Goal: Task Accomplishment & Management: Use online tool/utility

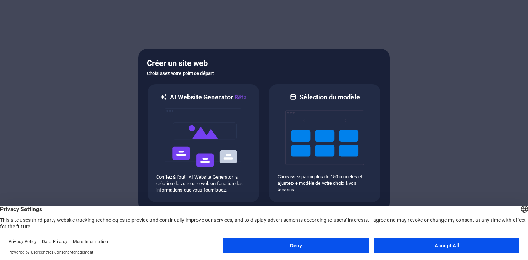
click at [437, 245] on font "Accept All" at bounding box center [447, 245] width 24 height 6
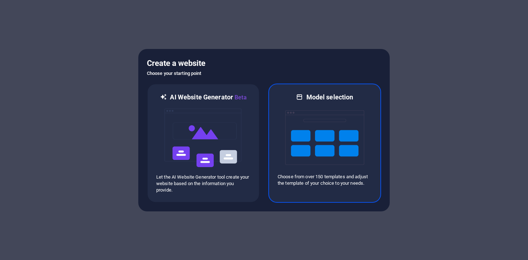
click at [313, 145] on img at bounding box center [324, 137] width 79 height 72
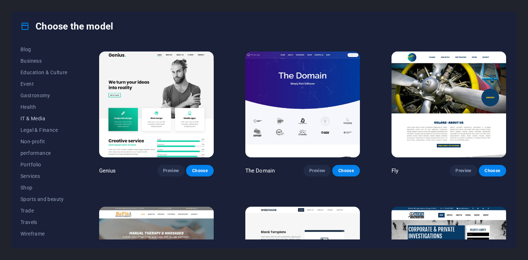
scroll to position [4279, 0]
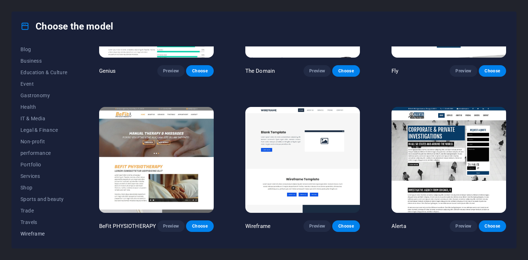
click at [40, 232] on font "Wireframe" at bounding box center [32, 233] width 24 height 6
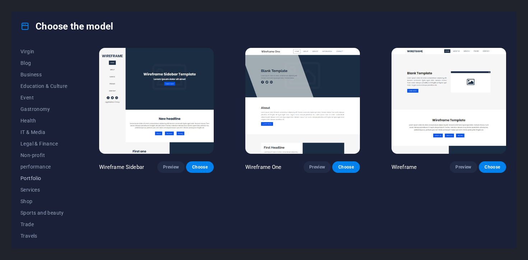
scroll to position [84, 0]
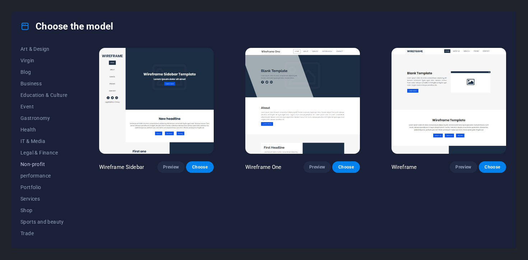
drag, startPoint x: 37, startPoint y: 161, endPoint x: 42, endPoint y: 162, distance: 5.0
click at [37, 162] on font "Non-profit" at bounding box center [32, 164] width 24 height 6
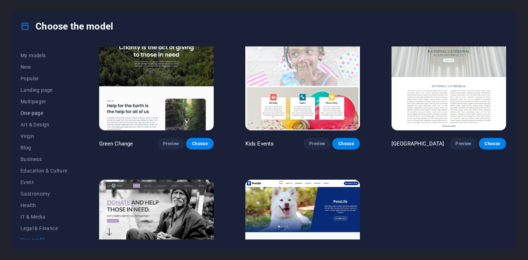
scroll to position [0, 0]
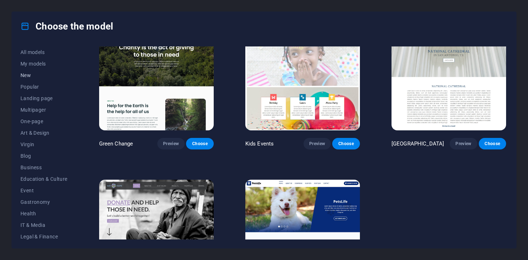
click at [28, 76] on font "New" at bounding box center [25, 75] width 10 height 6
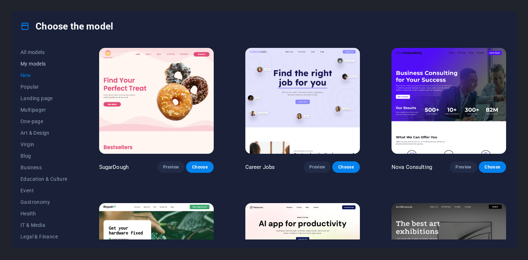
click at [35, 62] on font "My models" at bounding box center [33, 64] width 26 height 6
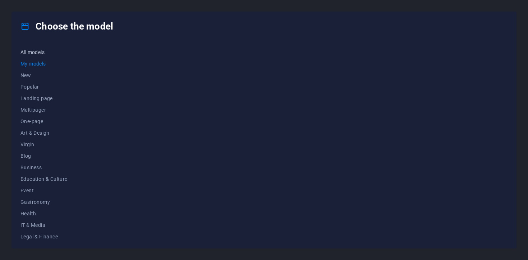
click at [38, 51] on font "All models" at bounding box center [32, 52] width 24 height 6
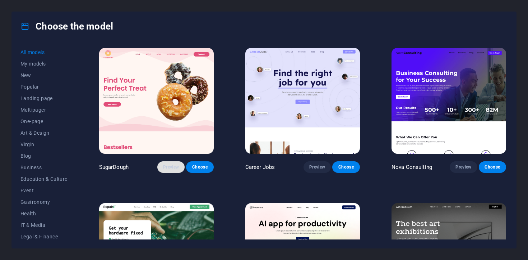
click at [175, 168] on font "Preview" at bounding box center [171, 166] width 16 height 5
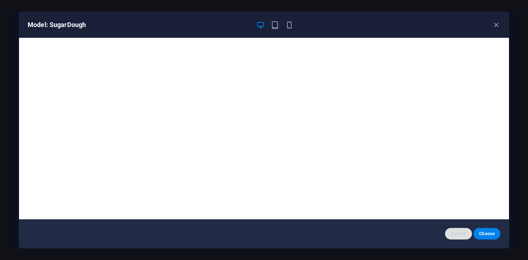
click at [459, 232] on font "Cancel" at bounding box center [459, 233] width 14 height 5
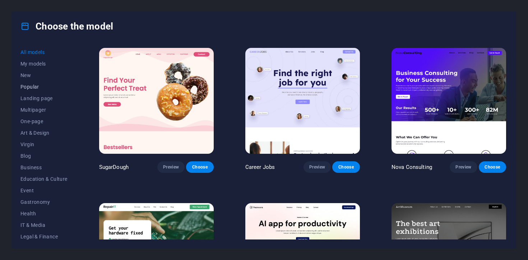
click at [34, 91] on button "Popular" at bounding box center [43, 87] width 47 height 12
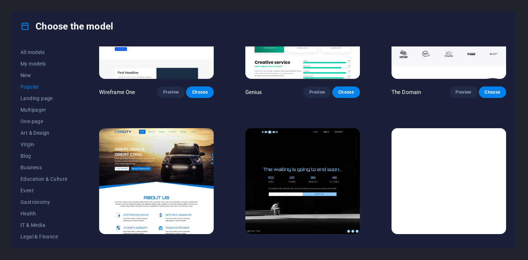
scroll to position [413, 0]
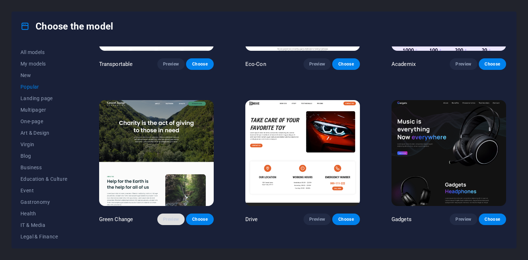
click at [173, 216] on font "Preview" at bounding box center [171, 218] width 16 height 5
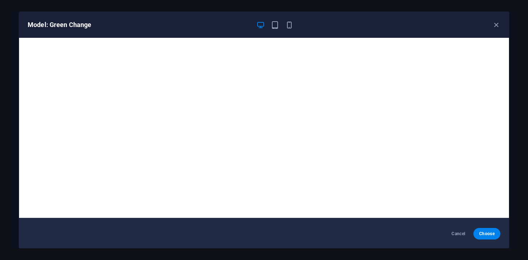
scroll to position [0, 0]
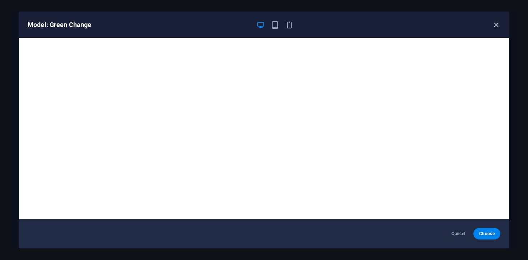
click at [498, 23] on icon "button" at bounding box center [496, 25] width 8 height 8
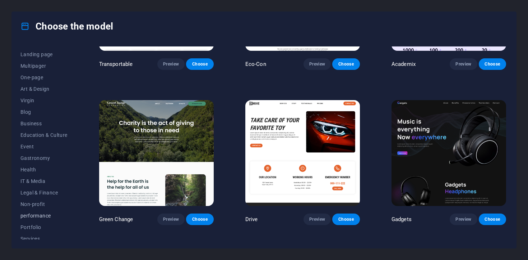
scroll to position [71, 0]
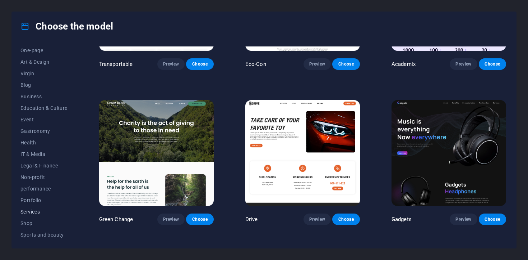
click at [36, 213] on font "Services" at bounding box center [29, 211] width 19 height 6
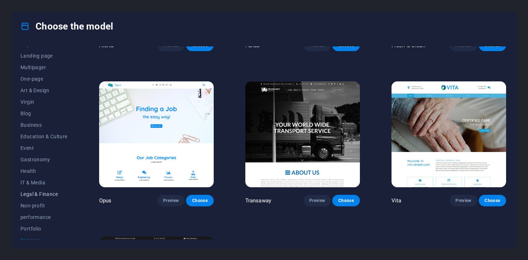
scroll to position [0, 0]
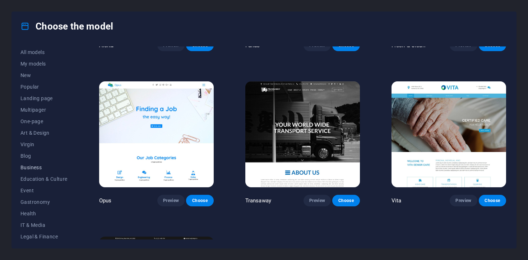
click at [37, 166] on font "Business" at bounding box center [30, 167] width 21 height 6
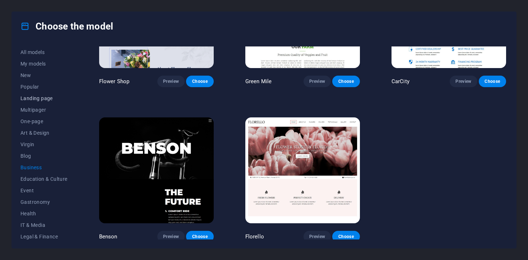
click at [38, 97] on font "Landing page" at bounding box center [36, 98] width 32 height 6
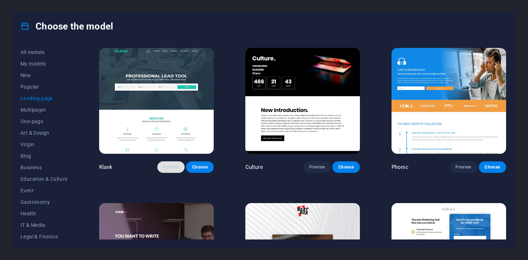
click at [170, 165] on font "Preview" at bounding box center [171, 166] width 16 height 5
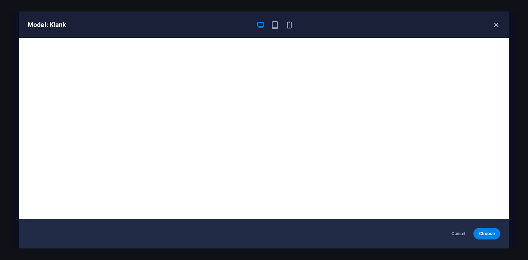
click at [496, 23] on icon "button" at bounding box center [496, 25] width 8 height 8
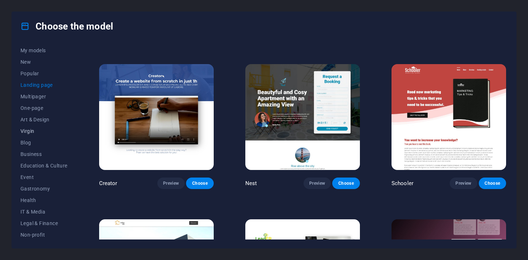
scroll to position [14, 0]
click at [32, 97] on font "Multipager" at bounding box center [33, 96] width 26 height 6
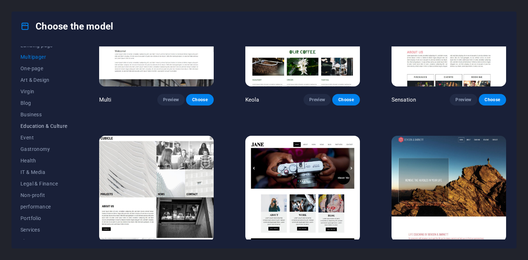
scroll to position [82, 0]
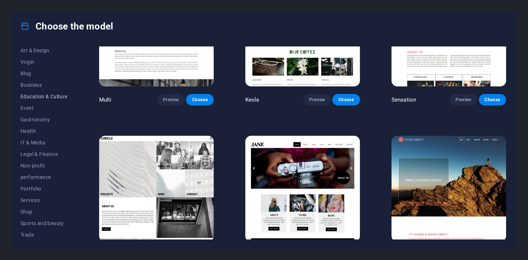
click at [42, 96] on font "Education & Culture" at bounding box center [43, 96] width 47 height 6
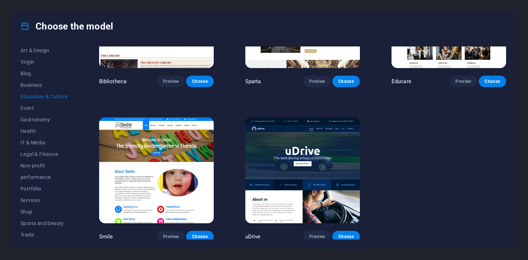
scroll to position [0, 0]
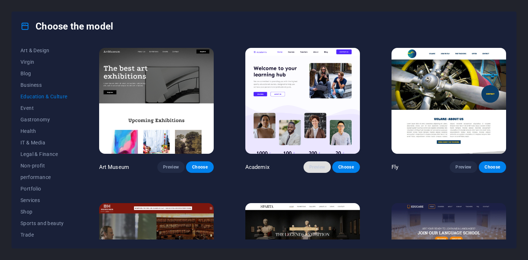
click at [318, 168] on font "Preview" at bounding box center [317, 166] width 16 height 5
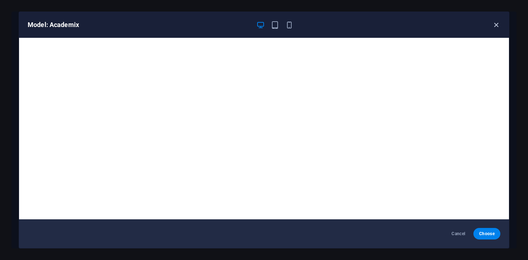
click at [494, 25] on icon "button" at bounding box center [496, 25] width 8 height 8
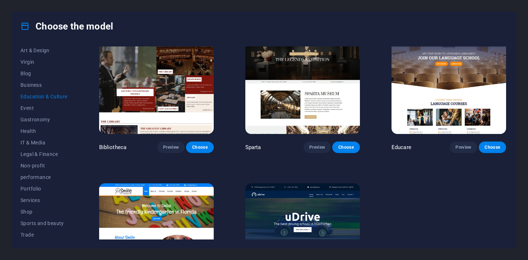
scroll to position [240, 0]
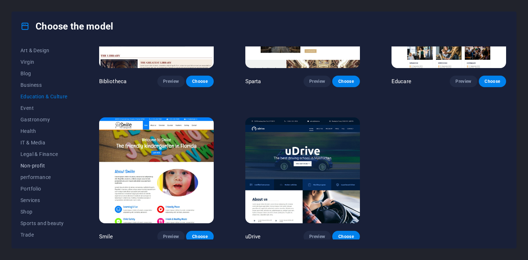
click at [38, 164] on font "Non-profit" at bounding box center [32, 165] width 24 height 6
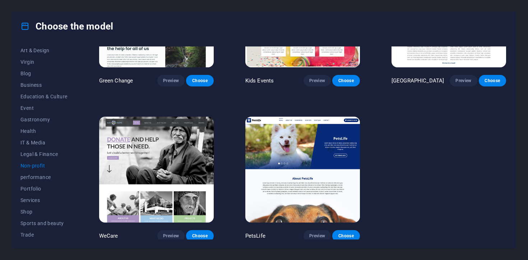
scroll to position [0, 0]
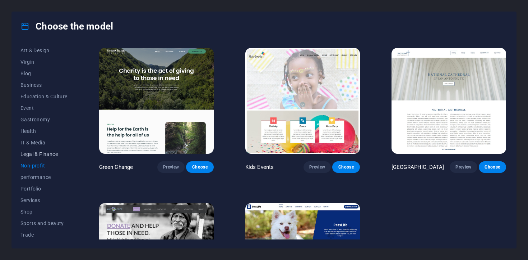
click at [37, 152] on font "Legal & Finance" at bounding box center [38, 154] width 37 height 6
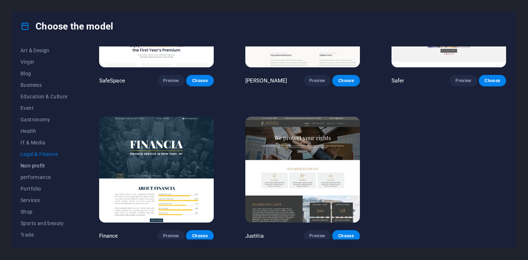
scroll to position [106, 0]
click at [35, 180] on button "Services" at bounding box center [43, 176] width 47 height 12
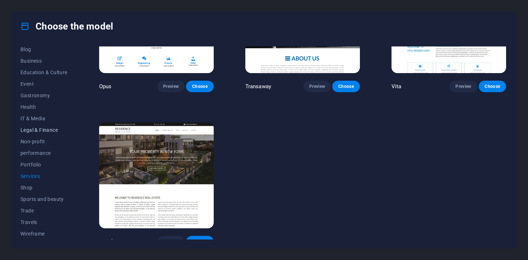
scroll to position [0, 0]
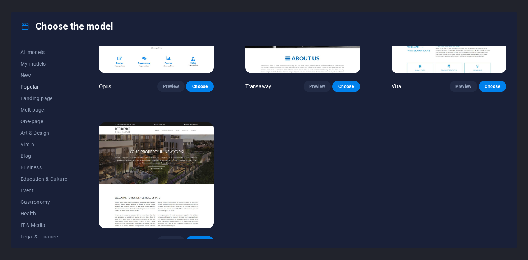
click at [29, 85] on font "Popular" at bounding box center [29, 87] width 19 height 6
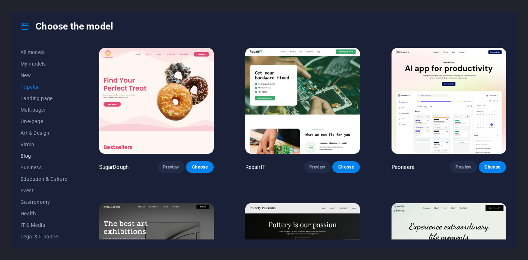
click at [28, 156] on font "Blog" at bounding box center [25, 156] width 11 height 6
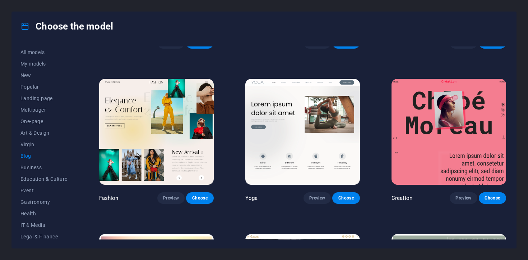
scroll to position [1072, 0]
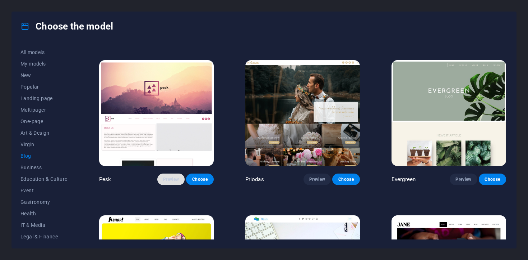
click at [165, 176] on font "Preview" at bounding box center [171, 178] width 16 height 5
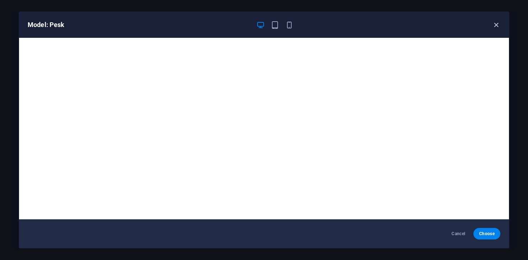
click at [492, 23] on icon "button" at bounding box center [496, 25] width 8 height 8
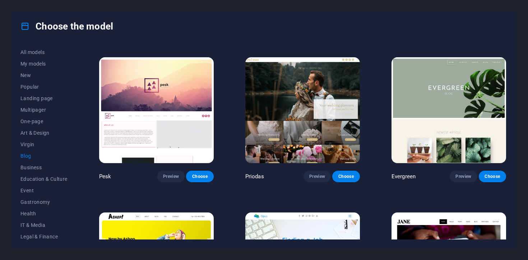
scroll to position [1164, 0]
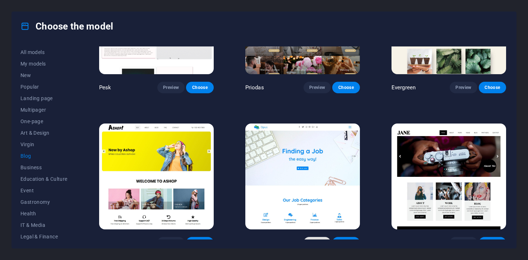
click at [317, 237] on button "Preview" at bounding box center [317, 243] width 27 height 12
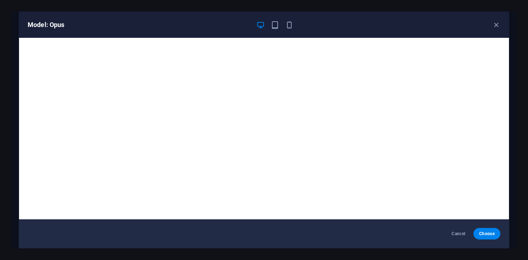
scroll to position [1, 0]
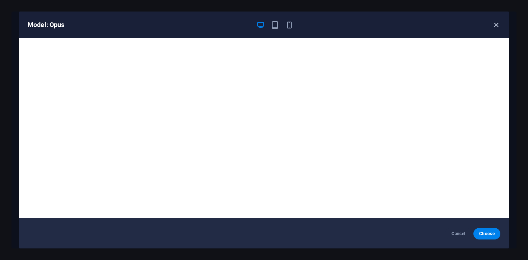
click at [495, 22] on icon "button" at bounding box center [496, 25] width 8 height 8
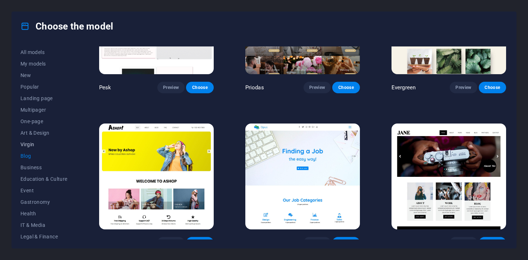
click at [36, 141] on button "Virgin" at bounding box center [43, 144] width 47 height 12
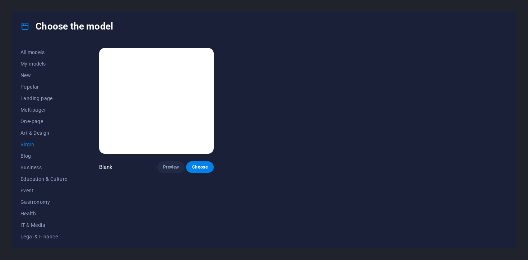
scroll to position [0, 0]
click at [36, 134] on font "Art & Design" at bounding box center [34, 133] width 29 height 6
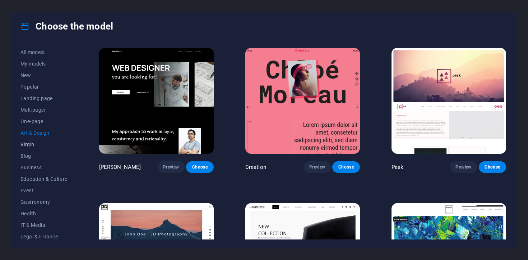
click at [31, 144] on font "Virgin" at bounding box center [27, 144] width 14 height 6
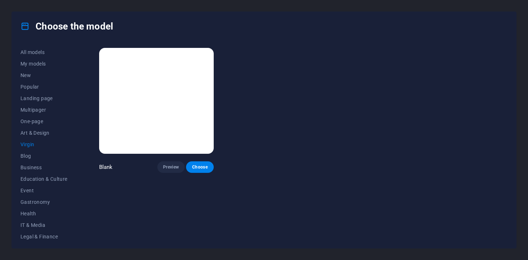
click at [213, 170] on div "Preview Choose" at bounding box center [185, 167] width 56 height 12
click at [204, 166] on font "Choose" at bounding box center [199, 166] width 15 height 5
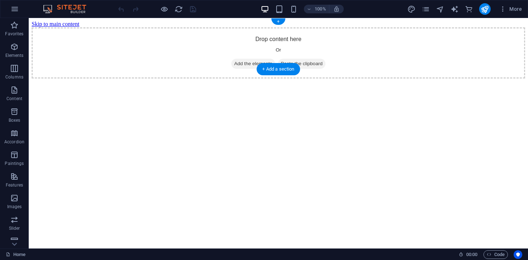
click at [260, 61] on font "Add the elements" at bounding box center [253, 63] width 38 height 5
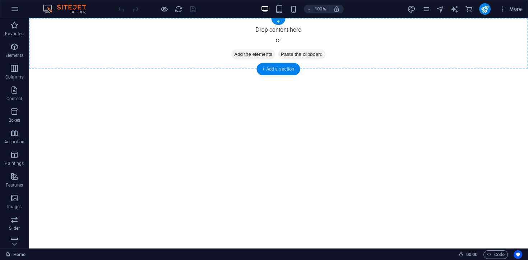
click at [283, 73] on div "+ Add a section" at bounding box center [278, 69] width 43 height 12
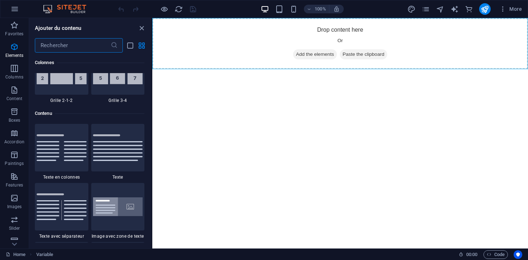
scroll to position [1258, 0]
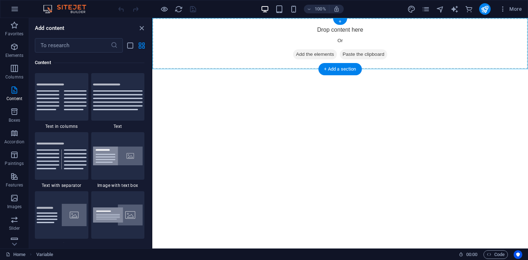
click at [268, 52] on div "Drop content here Or Add the elements Paste the clipboard" at bounding box center [340, 43] width 376 height 51
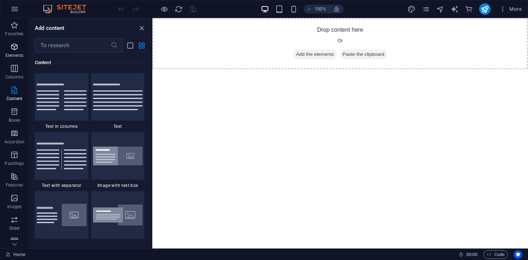
click at [17, 54] on font "Elements" at bounding box center [14, 55] width 18 height 5
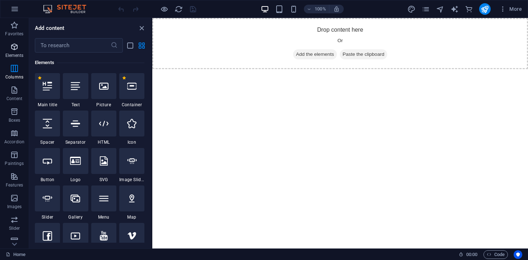
scroll to position [77, 0]
click at [17, 154] on icon "button" at bounding box center [14, 154] width 9 height 9
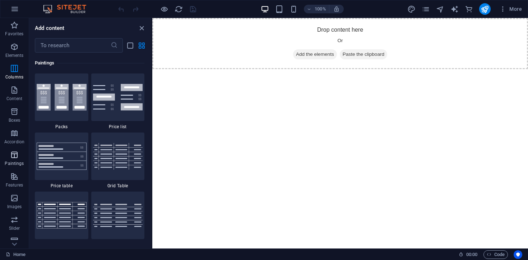
scroll to position [2490, 0]
click at [12, 199] on icon "button" at bounding box center [14, 197] width 9 height 9
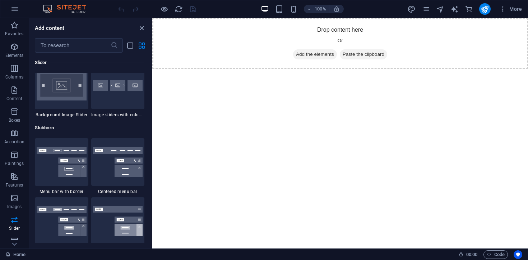
scroll to position [4375, 0]
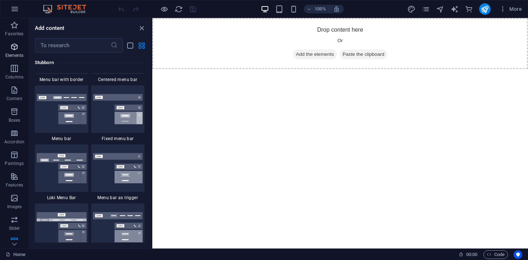
click at [18, 47] on icon "button" at bounding box center [14, 46] width 9 height 9
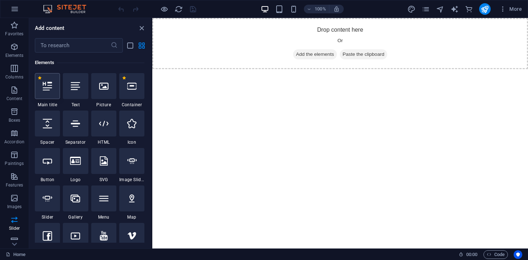
scroll to position [77, 0]
click at [56, 97] on div at bounding box center [47, 86] width 25 height 26
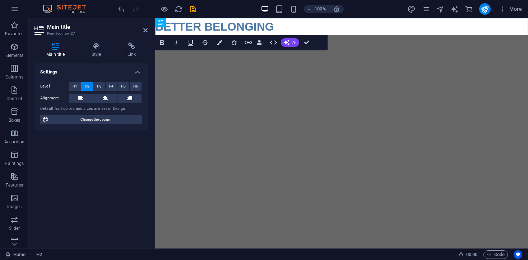
click at [283, 35] on html "Skip to main content BETTER BELONGING" at bounding box center [341, 26] width 373 height 17
click at [98, 49] on icon at bounding box center [96, 45] width 33 height 7
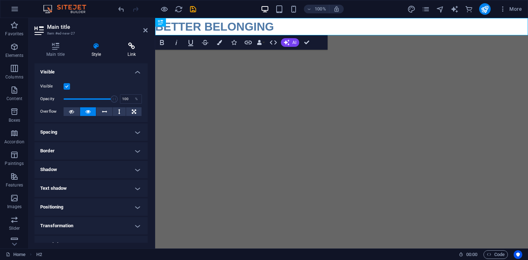
click at [136, 48] on icon at bounding box center [132, 45] width 32 height 7
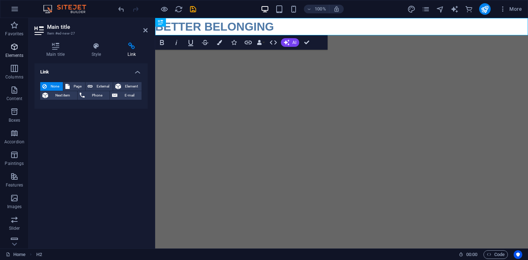
click at [13, 53] on font "Elements" at bounding box center [14, 55] width 18 height 5
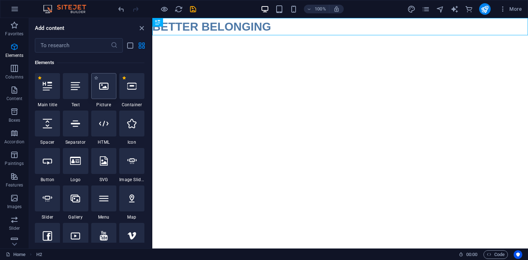
click at [112, 93] on div at bounding box center [103, 86] width 25 height 26
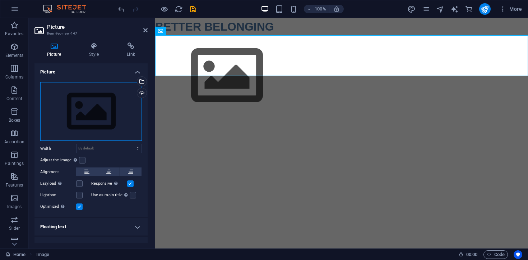
click at [99, 127] on div "Drag files here, click to choose files, or select files from Files or from our …" at bounding box center [91, 111] width 102 height 59
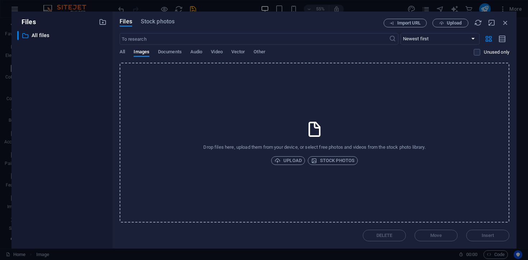
click at [340, 155] on div "Drop files here, upload them from your device, or select free photos and videos…" at bounding box center [315, 143] width 390 height 160
click at [217, 50] on font "Video" at bounding box center [217, 51] width 12 height 5
click at [317, 159] on span "Stock photos" at bounding box center [332, 160] width 43 height 9
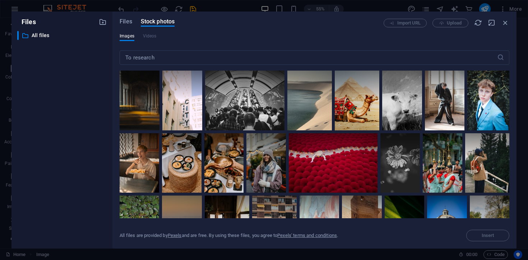
click at [161, 48] on div "​" at bounding box center [315, 58] width 390 height 23
click at [141, 36] on div "Images Videos" at bounding box center [315, 40] width 390 height 14
click at [510, 23] on div "Files Stock photos Import URL Upload Images Videos ​ All files are provided by …" at bounding box center [315, 130] width 404 height 237
click at [504, 23] on icon "button" at bounding box center [506, 23] width 8 height 8
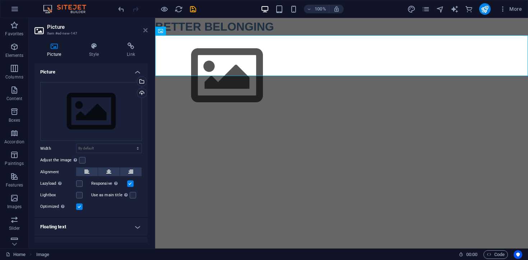
click at [145, 33] on icon at bounding box center [145, 30] width 4 height 6
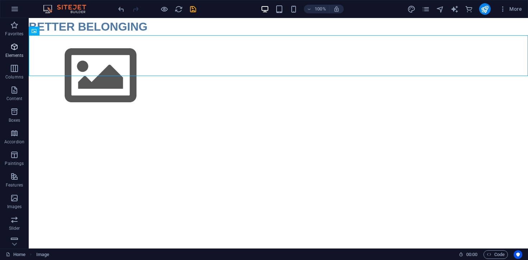
click at [10, 52] on span "Elements" at bounding box center [14, 50] width 29 height 17
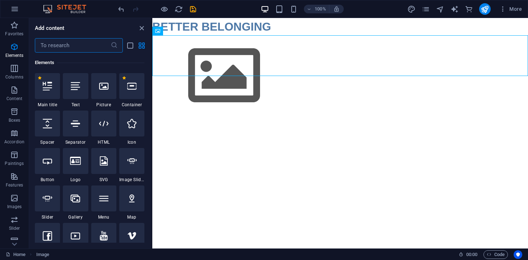
click at [86, 49] on input "text" at bounding box center [73, 45] width 76 height 14
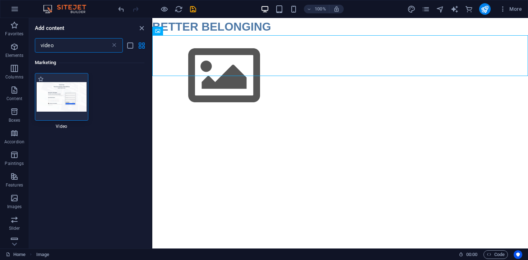
type input "video"
click at [73, 103] on img at bounding box center [62, 96] width 50 height 29
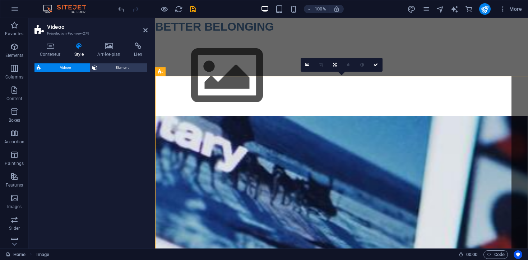
select select "%"
select select "rem"
select select "px"
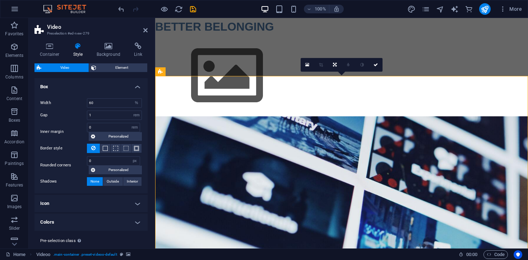
click at [358, 72] on div "0" at bounding box center [342, 65] width 82 height 14
click at [378, 65] on link at bounding box center [376, 65] width 14 height 14
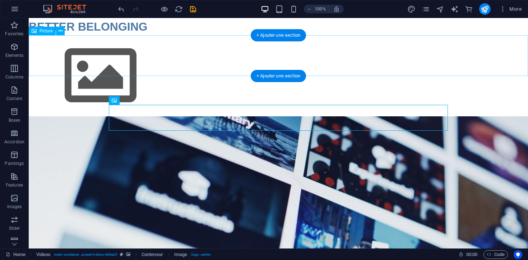
click at [76, 56] on figure at bounding box center [279, 75] width 500 height 81
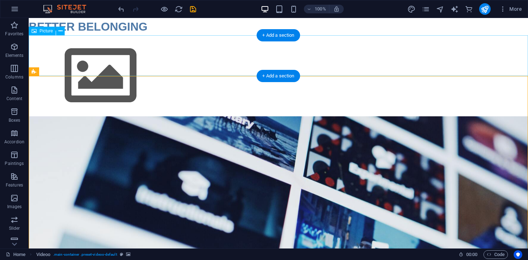
click at [71, 55] on figure at bounding box center [279, 75] width 500 height 81
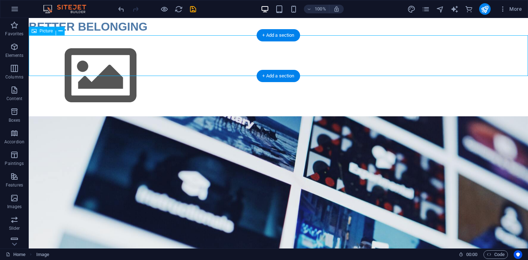
click at [71, 55] on figure at bounding box center [279, 75] width 500 height 81
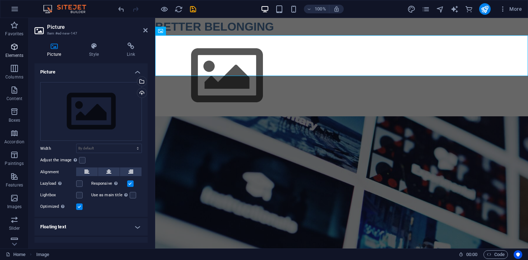
click at [18, 49] on icon "button" at bounding box center [14, 46] width 9 height 9
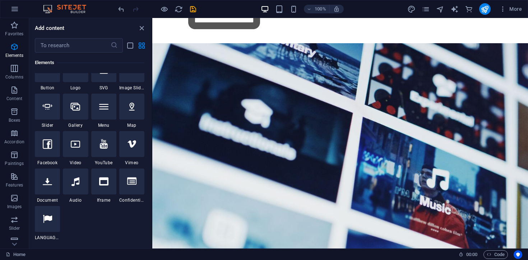
scroll to position [180, 0]
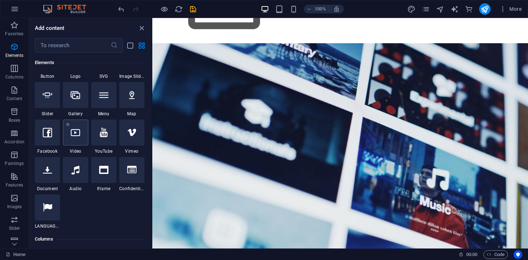
click at [74, 141] on div at bounding box center [75, 132] width 25 height 26
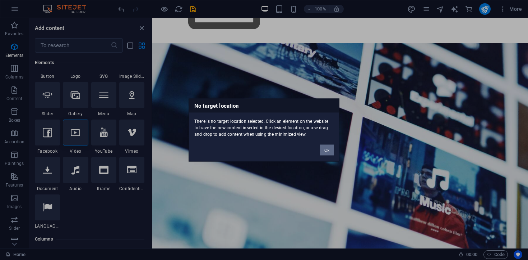
click at [330, 153] on button "Ok" at bounding box center [327, 150] width 14 height 11
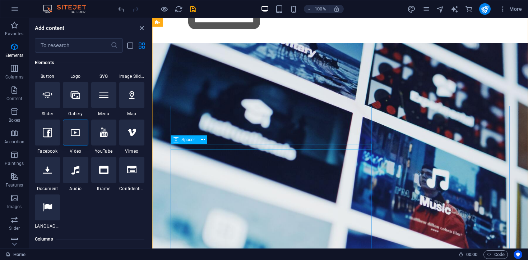
scroll to position [0, 0]
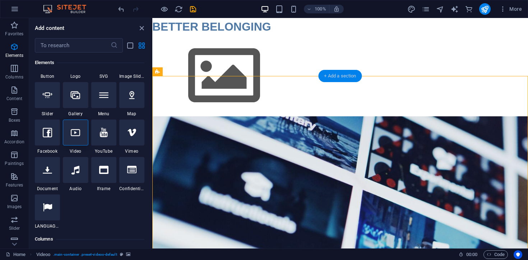
click at [338, 78] on font "+ Add a section" at bounding box center [340, 75] width 32 height 5
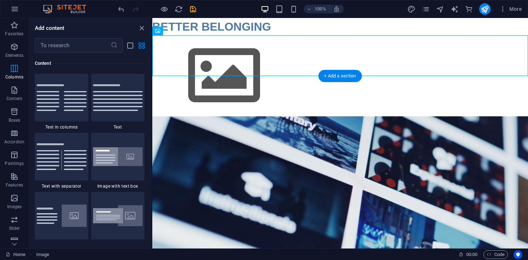
scroll to position [1258, 0]
click at [349, 73] on font "+ Add a section" at bounding box center [340, 75] width 32 height 5
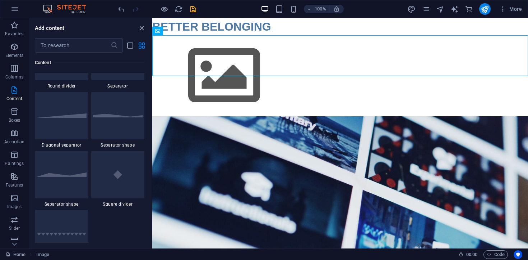
scroll to position [1900, 0]
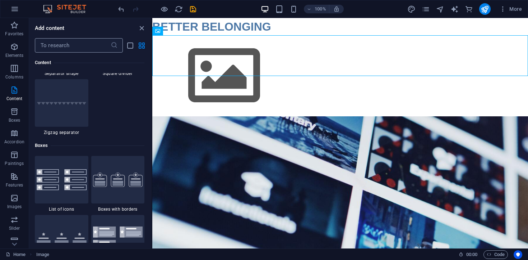
click at [90, 46] on input "text" at bounding box center [73, 45] width 76 height 14
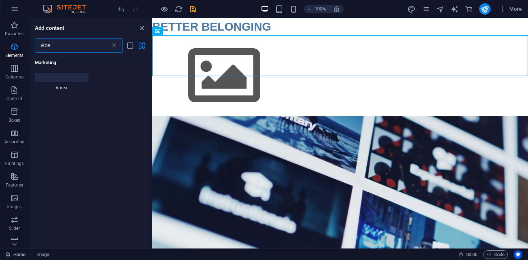
scroll to position [0, 0]
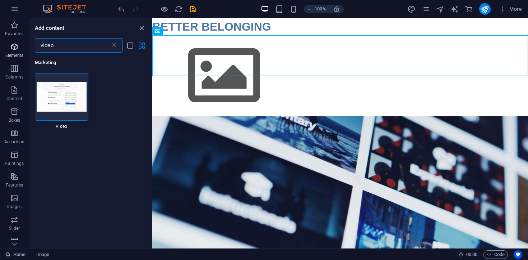
type input "video"
click at [15, 49] on icon "button" at bounding box center [14, 46] width 9 height 9
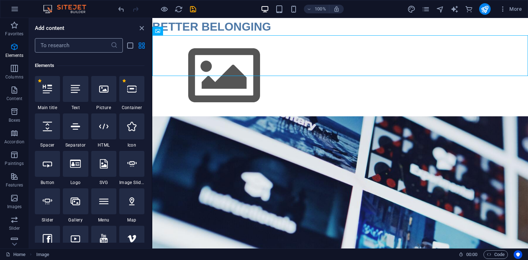
scroll to position [77, 0]
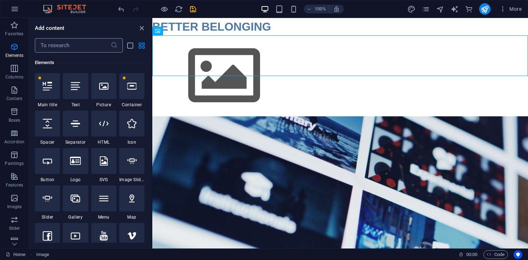
click at [75, 45] on input "text" at bounding box center [73, 45] width 76 height 14
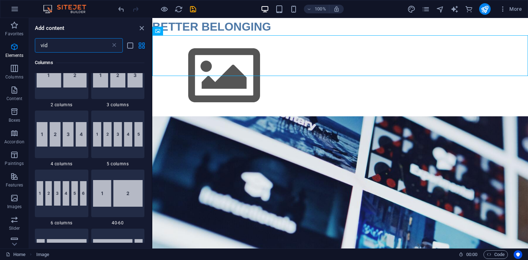
scroll to position [0, 0]
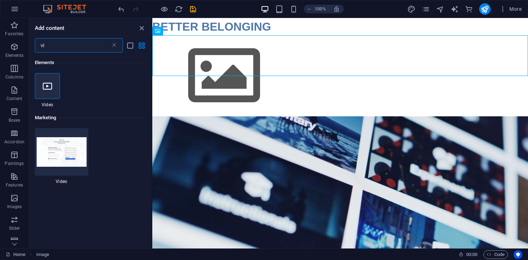
type input "v"
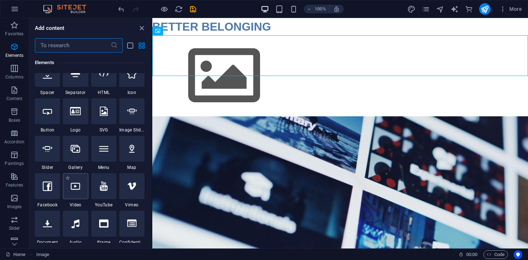
scroll to position [129, 0]
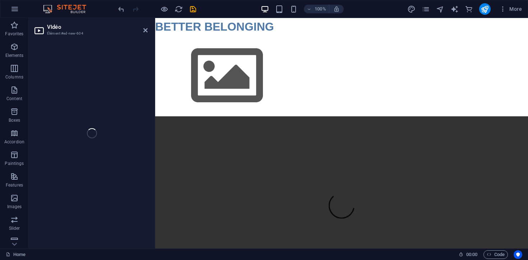
select select "%"
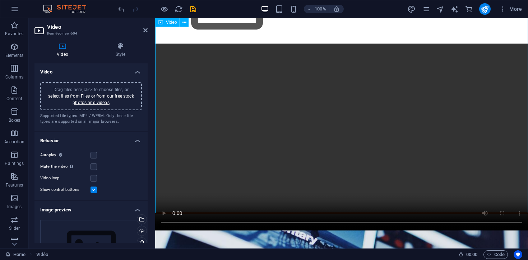
click at [238, 113] on figure at bounding box center [341, 136] width 373 height 187
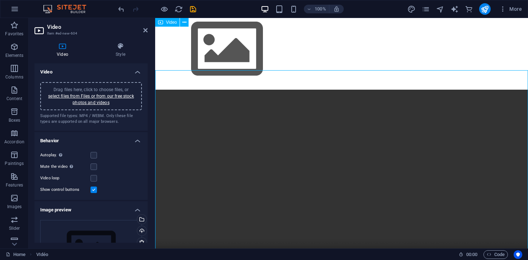
scroll to position [6, 0]
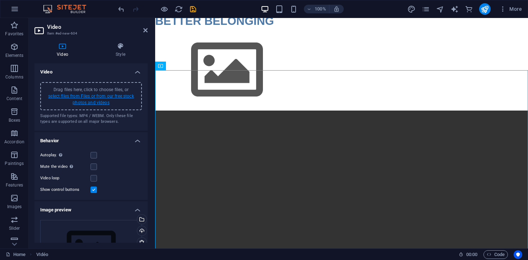
click at [105, 105] on font "select files from Files or from our free stock photos and videos" at bounding box center [91, 99] width 86 height 12
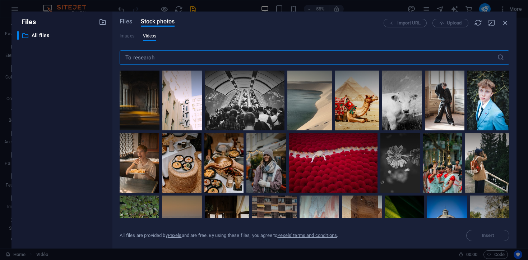
click at [179, 54] on input "text" at bounding box center [309, 57] width 378 height 14
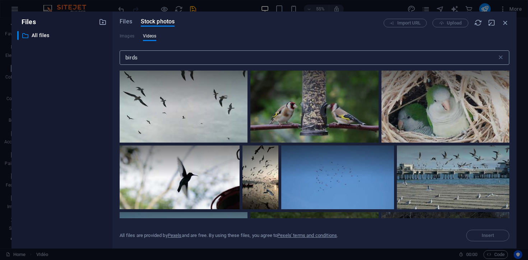
click at [262, 58] on input "birds" at bounding box center [309, 57] width 378 height 14
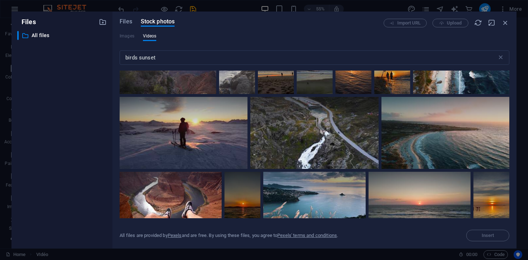
scroll to position [0, 0]
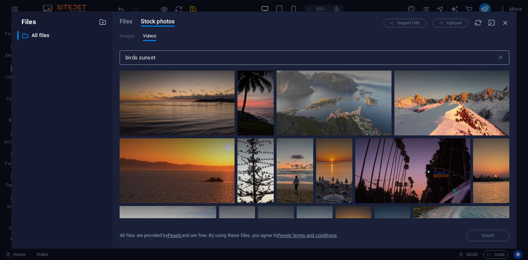
drag, startPoint x: 138, startPoint y: 58, endPoint x: 140, endPoint y: 53, distance: 4.5
click at [138, 58] on input "birds sunset" at bounding box center [309, 57] width 378 height 14
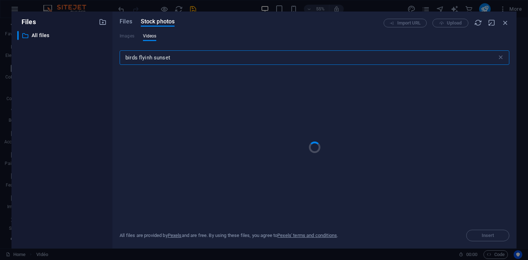
click at [152, 58] on input "birds flyinh sunset" at bounding box center [309, 57] width 378 height 14
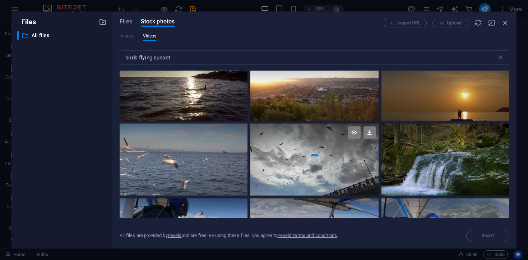
scroll to position [658, 0]
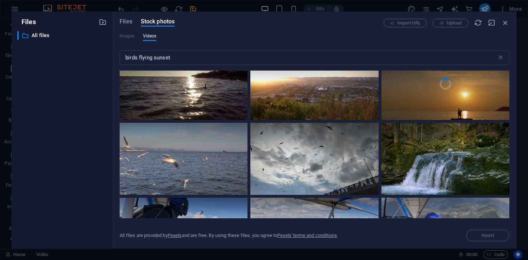
click at [480, 63] on icon at bounding box center [486, 57] width 12 height 12
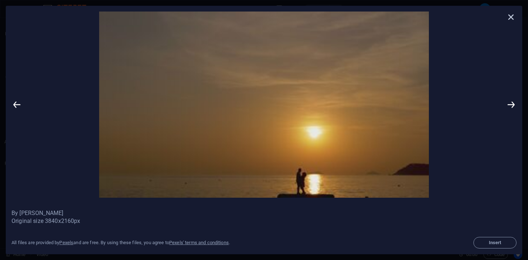
click at [512, 17] on icon at bounding box center [511, 17] width 11 height 11
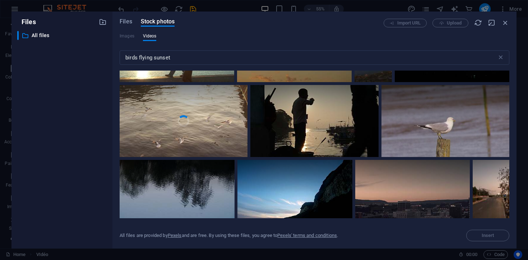
scroll to position [3139, 0]
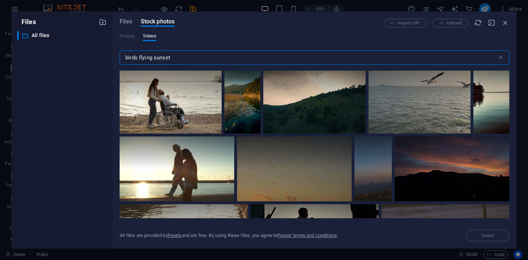
click at [137, 53] on input "birds flying sunset" at bounding box center [309, 57] width 378 height 14
drag, startPoint x: 176, startPoint y: 55, endPoint x: 115, endPoint y: 53, distance: 61.5
click at [115, 53] on div "Files Stock photos Import URL Upload Images Videos birds flying sunset ​ All fi…" at bounding box center [315, 130] width 404 height 237
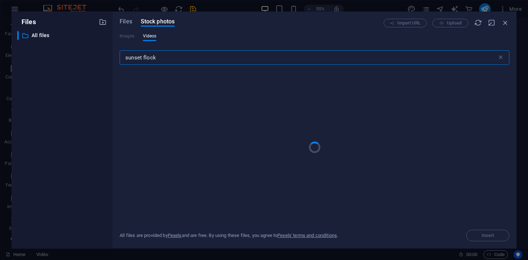
type input "sunset flock"
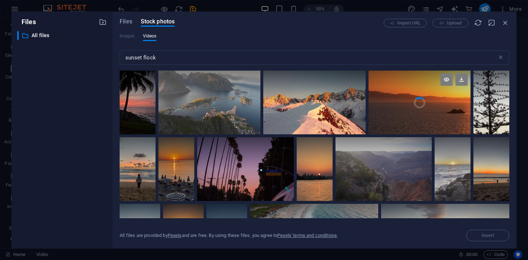
click at [445, 94] on div at bounding box center [420, 86] width 102 height 32
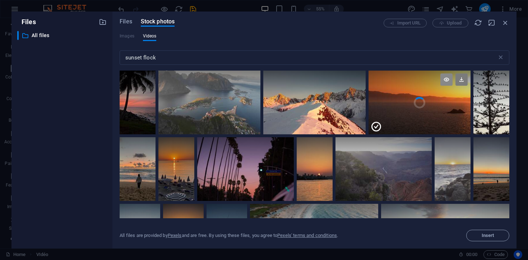
click at [446, 83] on icon at bounding box center [447, 79] width 12 height 12
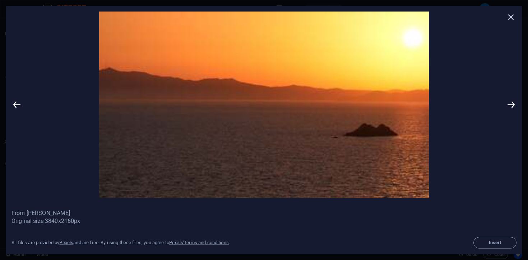
click at [513, 17] on icon at bounding box center [511, 17] width 11 height 11
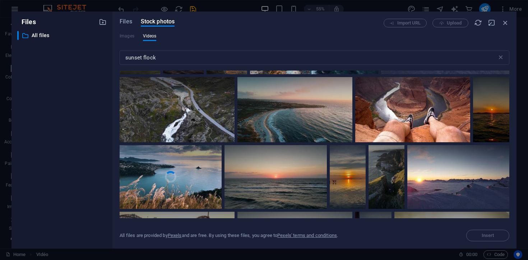
scroll to position [202, 0]
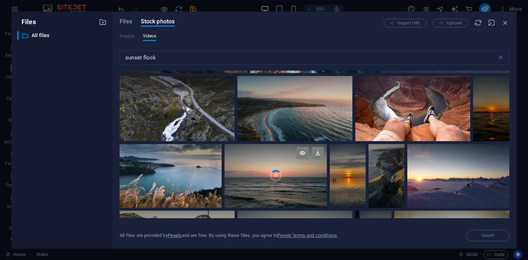
click at [315, 174] on video "Your browser does not support the video tag." at bounding box center [276, 176] width 102 height 64
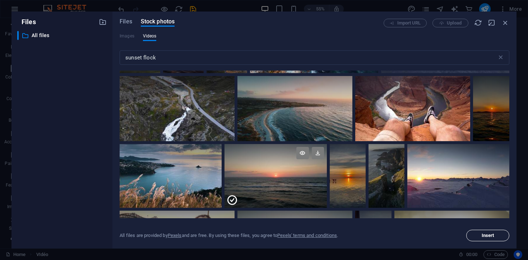
click at [477, 235] on span "Insert" at bounding box center [488, 235] width 37 height 4
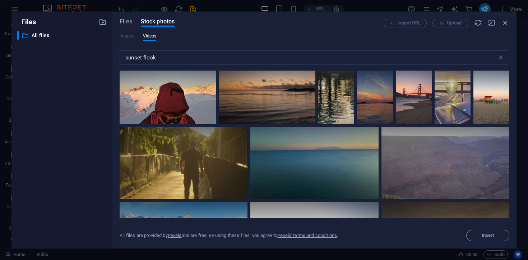
scroll to position [417, 0]
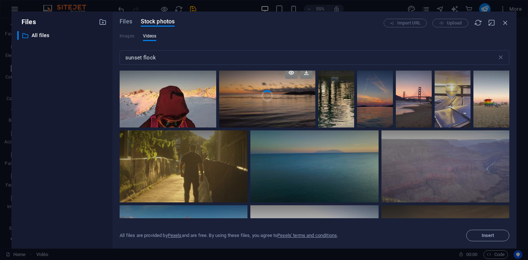
click at [316, 86] on div at bounding box center [267, 80] width 96 height 32
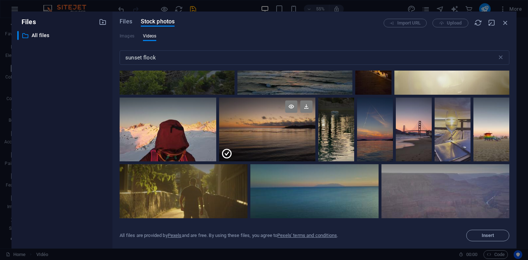
scroll to position [376, 0]
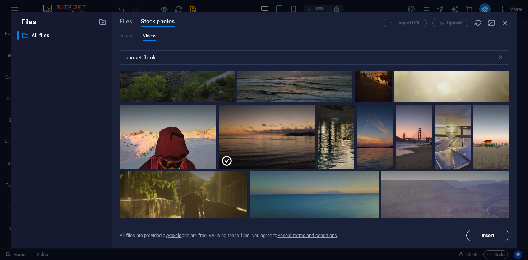
click at [488, 234] on font "Insert" at bounding box center [488, 234] width 13 height 5
click at [476, 232] on button "Insert" at bounding box center [488, 235] width 43 height 12
click at [492, 233] on font "Insert" at bounding box center [488, 234] width 13 height 5
click at [316, 123] on div at bounding box center [267, 121] width 96 height 32
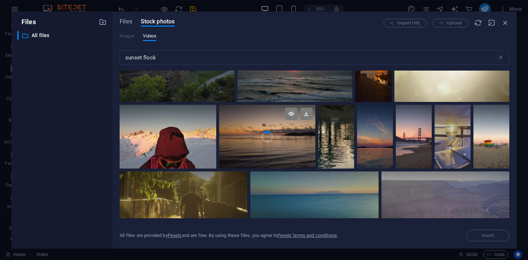
click at [316, 123] on div at bounding box center [267, 121] width 96 height 32
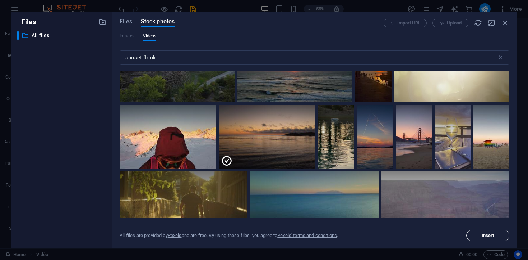
click at [482, 236] on font "Insert" at bounding box center [488, 234] width 13 height 5
click at [486, 233] on font "Insert" at bounding box center [488, 234] width 13 height 5
click at [493, 27] on div "Import URL Upload" at bounding box center [447, 23] width 126 height 9
click at [496, 23] on div "Import URL Upload" at bounding box center [447, 23] width 126 height 9
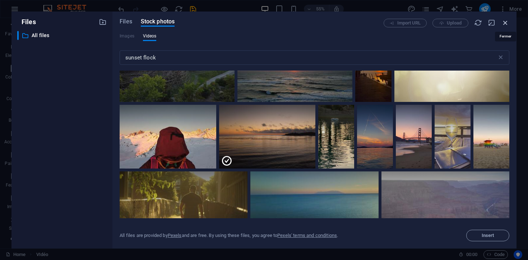
click at [504, 23] on icon "button" at bounding box center [506, 23] width 8 height 8
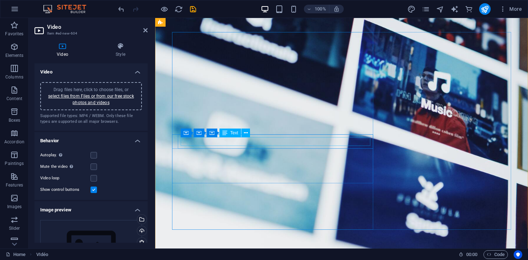
scroll to position [367, 0]
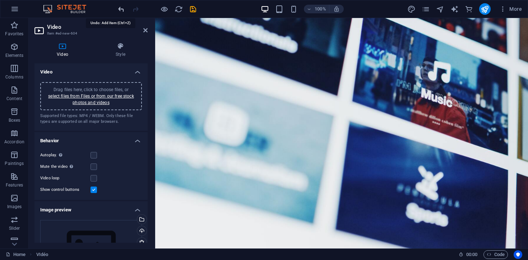
click at [123, 8] on icon "undo" at bounding box center [121, 9] width 8 height 8
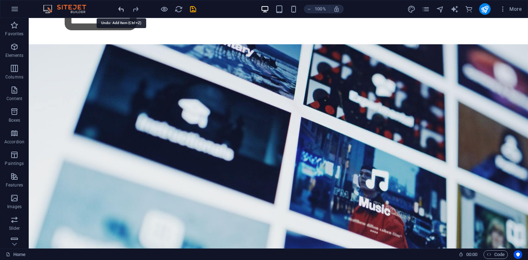
scroll to position [0, 0]
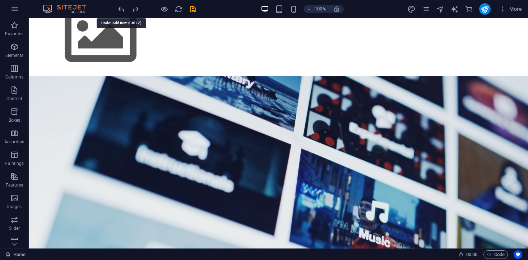
click at [123, 8] on icon "undo" at bounding box center [121, 9] width 8 height 8
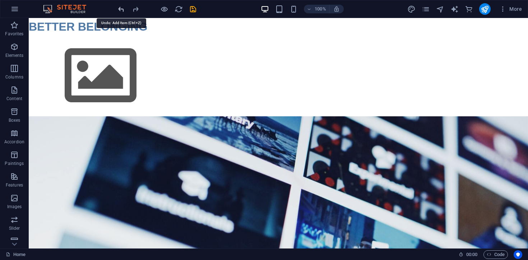
click at [123, 8] on icon "undo" at bounding box center [121, 9] width 8 height 8
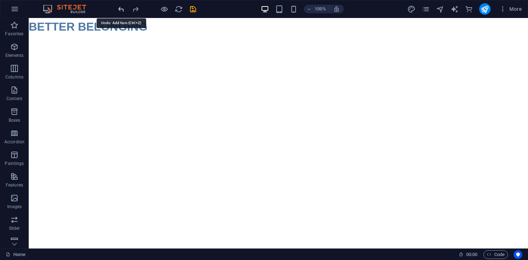
click at [123, 8] on icon "undo" at bounding box center [121, 9] width 8 height 8
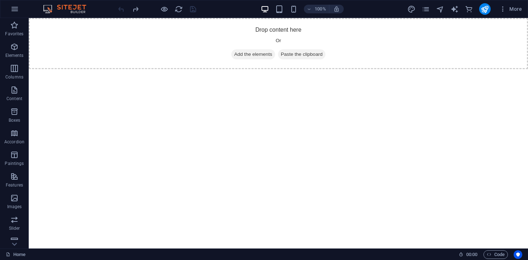
click at [123, 8] on div at bounding box center [157, 9] width 81 height 12
click at [134, 8] on icon "redo" at bounding box center [136, 9] width 8 height 8
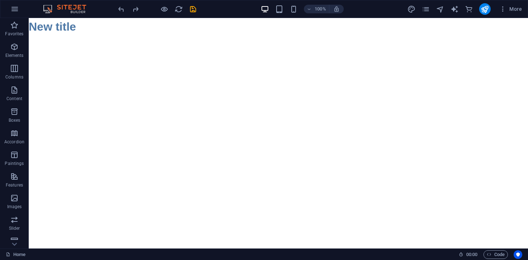
click at [103, 35] on html "Skip to main content New title" at bounding box center [279, 26] width 500 height 17
click at [136, 8] on icon "redo" at bounding box center [136, 9] width 8 height 8
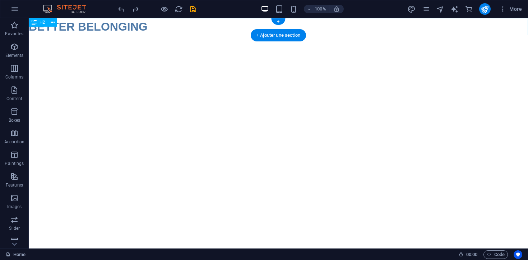
click at [138, 35] on html "Skip to main content BETTER BELONGING" at bounding box center [279, 26] width 500 height 17
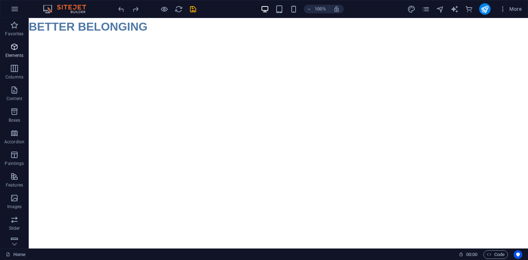
click at [19, 48] on span "Elements" at bounding box center [14, 50] width 29 height 17
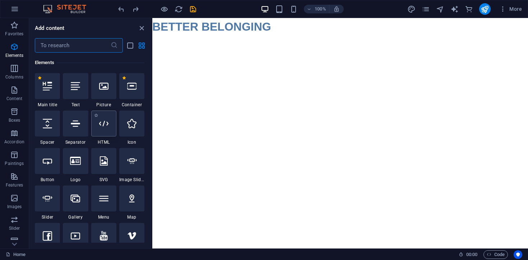
scroll to position [143, 0]
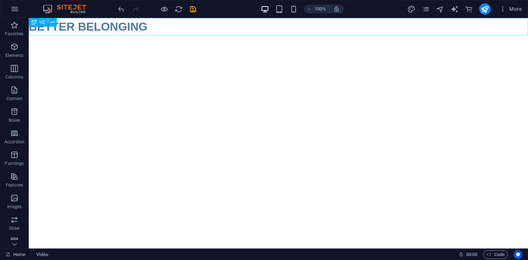
click at [200, 23] on div "BETTER BELONGING" at bounding box center [279, 26] width 500 height 17
click at [267, 33] on div "BETTER BELONGING" at bounding box center [279, 26] width 500 height 17
click at [277, 34] on font "+ Add a section" at bounding box center [278, 34] width 32 height 5
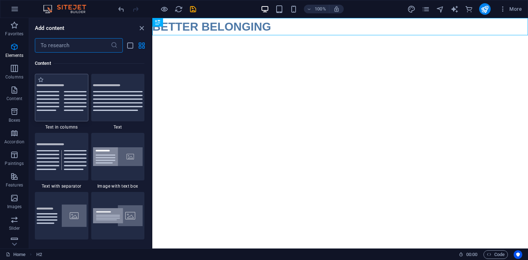
scroll to position [1258, 0]
click at [16, 49] on icon "button" at bounding box center [14, 46] width 9 height 9
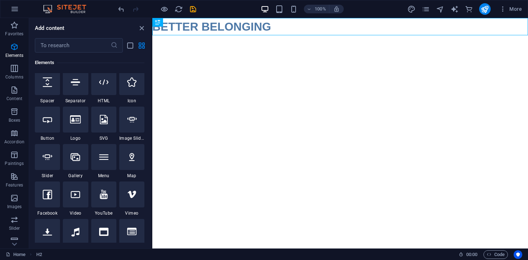
scroll to position [125, 0]
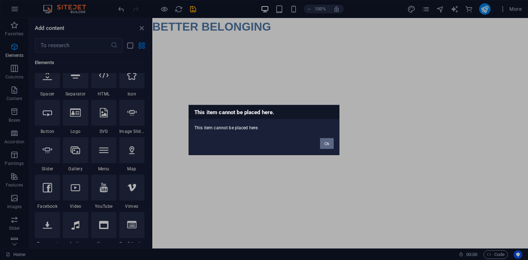
drag, startPoint x: 324, startPoint y: 144, endPoint x: 149, endPoint y: 13, distance: 218.5
click at [324, 144] on button "Ok" at bounding box center [327, 143] width 14 height 11
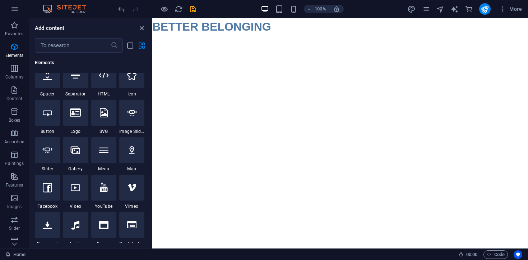
click at [301, 10] on div "100%" at bounding box center [302, 9] width 83 height 12
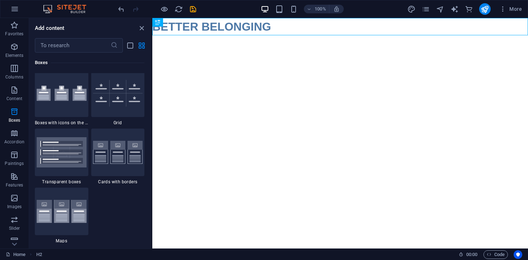
scroll to position [2153, 0]
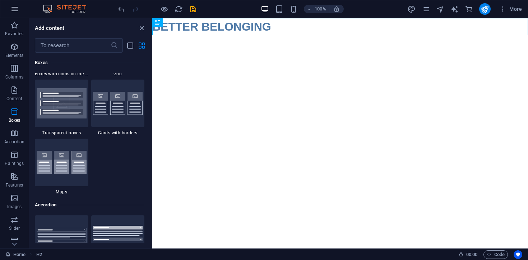
click at [14, 8] on icon "button" at bounding box center [14, 9] width 9 height 9
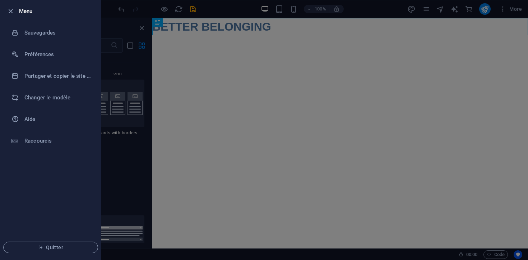
click at [464, 11] on div at bounding box center [264, 130] width 528 height 260
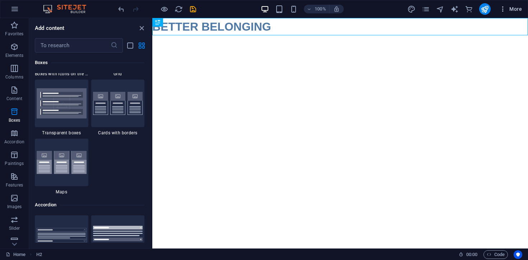
click at [499, 9] on button "More" at bounding box center [511, 9] width 28 height 12
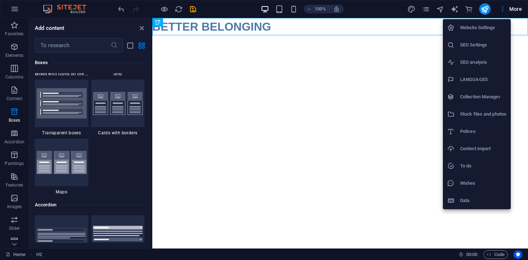
click at [477, 79] on font "LANGUAGES" at bounding box center [474, 79] width 28 height 5
select select "7"
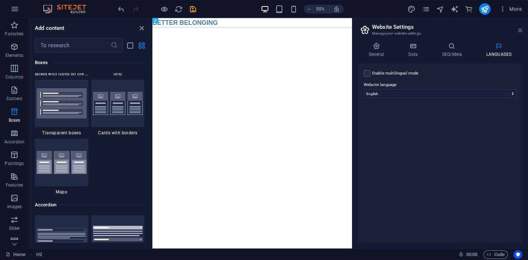
click at [521, 30] on icon at bounding box center [520, 30] width 4 height 6
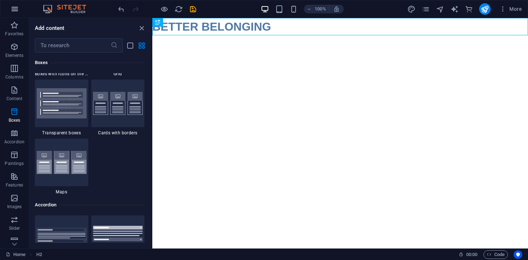
click at [18, 11] on icon "button" at bounding box center [14, 9] width 9 height 9
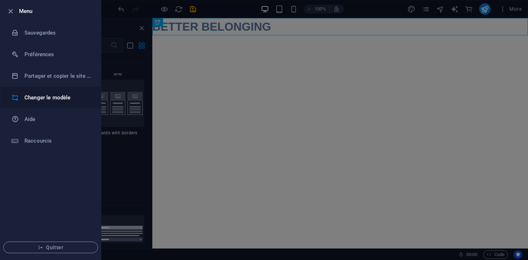
click at [66, 97] on h6 "Changer le modèle" at bounding box center [57, 97] width 66 height 9
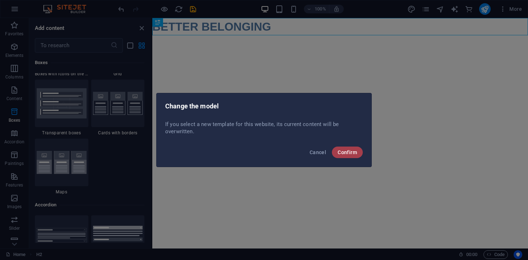
click at [350, 152] on font "Confirm" at bounding box center [347, 152] width 19 height 6
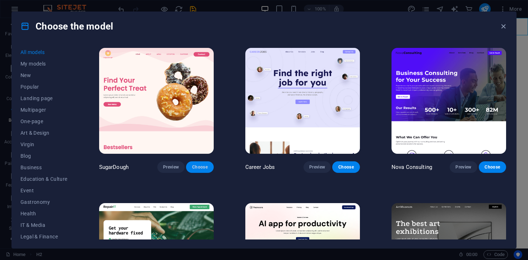
click at [197, 166] on font "Choose" at bounding box center [199, 166] width 15 height 5
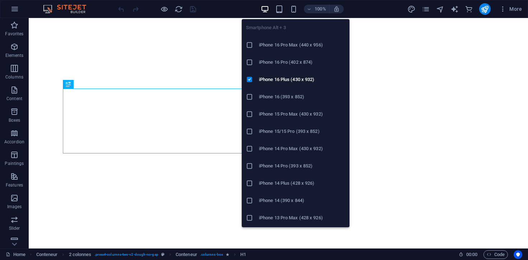
click at [308, 59] on h6 "iPhone 16 Pro (402 x 874)" at bounding box center [302, 62] width 86 height 9
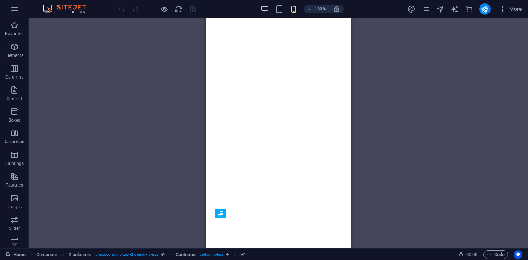
click at [265, 6] on icon "button" at bounding box center [265, 9] width 8 height 8
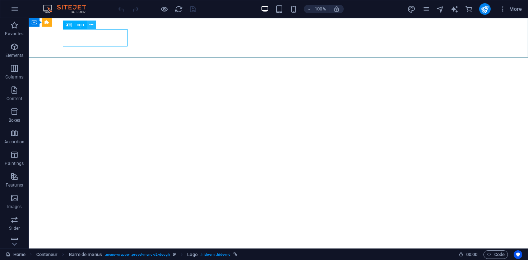
click at [90, 26] on icon at bounding box center [92, 25] width 4 height 8
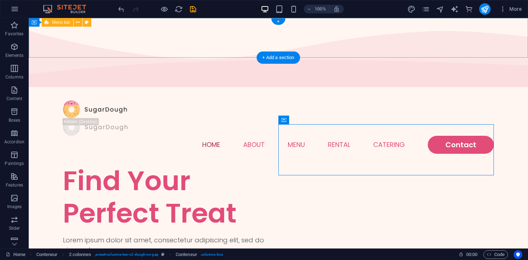
click at [352, 90] on div "Menu Home About Menu Rental Catering Contact" at bounding box center [279, 127] width 500 height 75
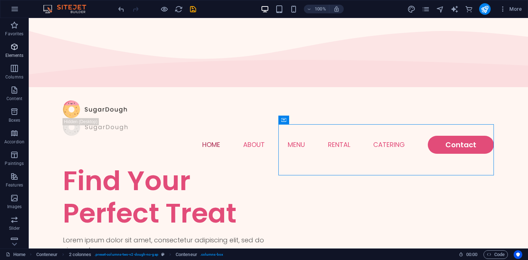
click at [11, 43] on icon "button" at bounding box center [14, 46] width 9 height 9
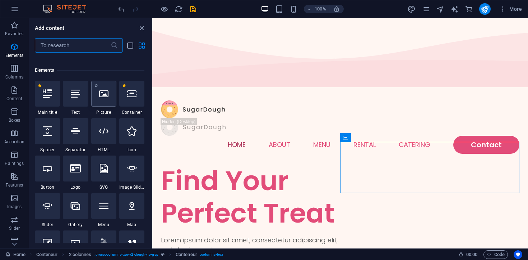
scroll to position [77, 0]
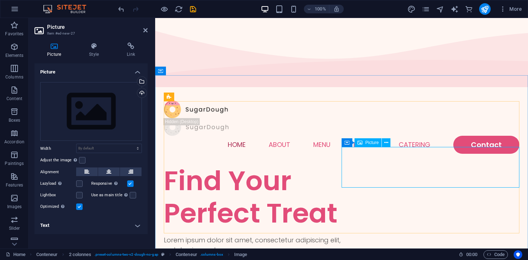
click at [372, 143] on font "Picture" at bounding box center [372, 142] width 13 height 5
click at [386, 139] on icon at bounding box center [387, 143] width 4 height 8
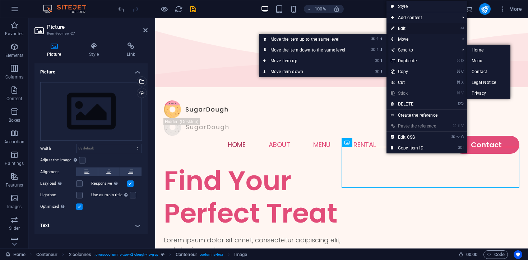
click at [406, 24] on link "⏎ Edit" at bounding box center [414, 28] width 54 height 11
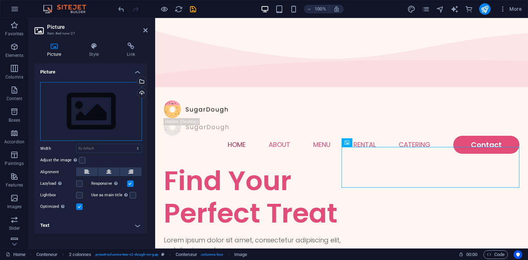
click at [88, 129] on div "Drag files here, click to choose files, or select files from Files or from our …" at bounding box center [91, 111] width 102 height 59
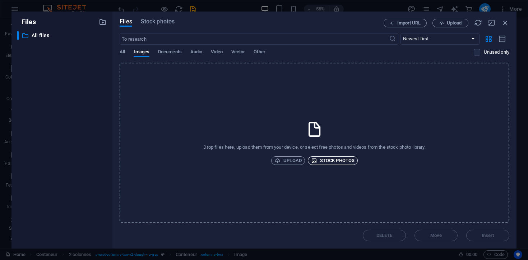
click at [324, 160] on font "Stock photos" at bounding box center [337, 159] width 35 height 5
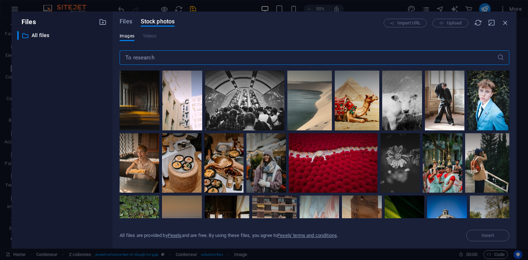
click at [233, 58] on input "text" at bounding box center [309, 57] width 378 height 14
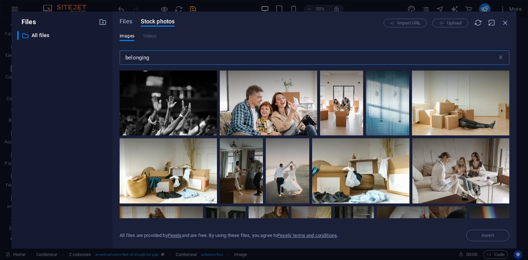
click at [172, 56] on input "belonging" at bounding box center [309, 57] width 378 height 14
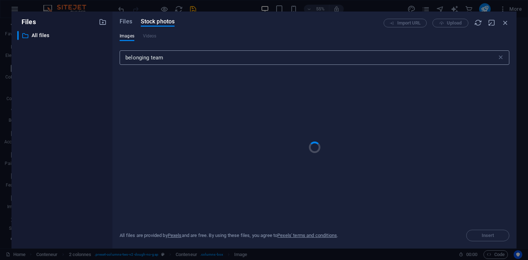
click at [171, 57] on input "belonging team" at bounding box center [309, 57] width 378 height 14
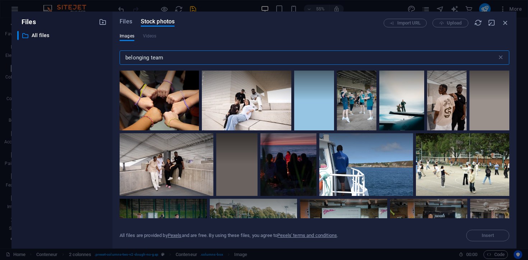
click at [159, 56] on input "belonging team" at bounding box center [309, 57] width 378 height 14
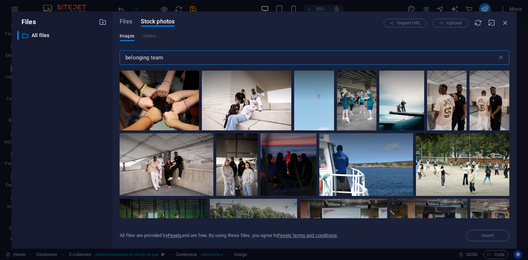
click at [159, 56] on input "belonging team" at bounding box center [309, 57] width 378 height 14
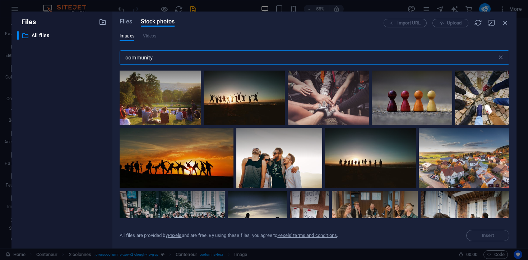
click at [215, 60] on input "community" at bounding box center [309, 57] width 378 height 14
drag, startPoint x: 217, startPoint y: 60, endPoint x: 107, endPoint y: 59, distance: 110.0
click at [107, 60] on div "Files ​ Tous les fichiers All files Files Stock photos Import URL Upload Images…" at bounding box center [264, 130] width 505 height 237
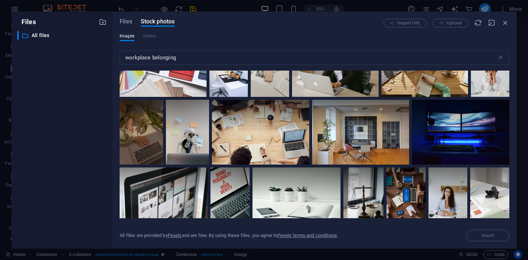
scroll to position [1973, 0]
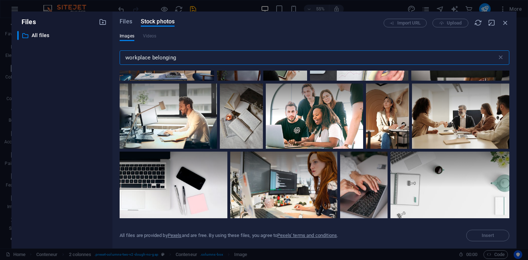
drag, startPoint x: 198, startPoint y: 55, endPoint x: 123, endPoint y: 55, distance: 75.5
click at [123, 55] on input "workplace belonging" at bounding box center [309, 57] width 378 height 14
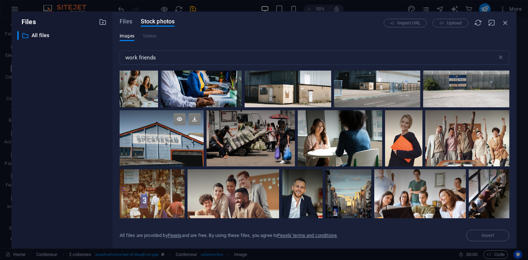
scroll to position [506, 0]
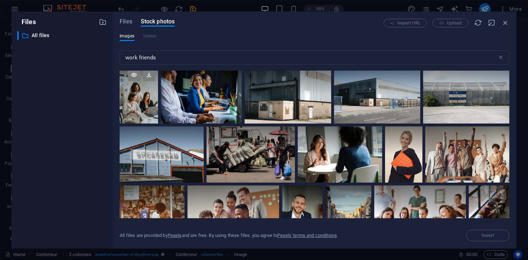
click at [142, 106] on div at bounding box center [139, 95] width 38 height 58
click at [141, 106] on div at bounding box center [139, 109] width 38 height 29
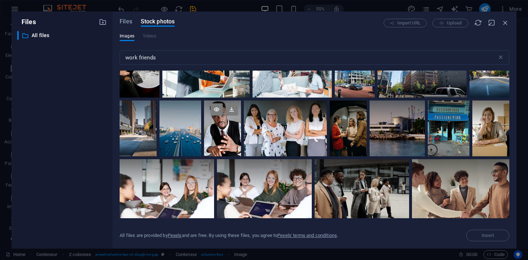
scroll to position [846, 0]
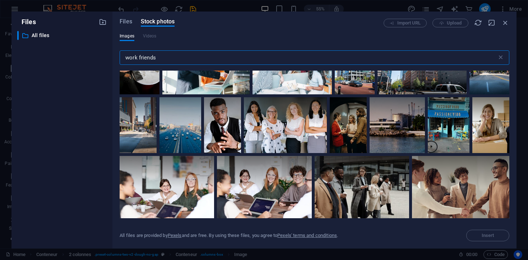
drag, startPoint x: 180, startPoint y: 57, endPoint x: 77, endPoint y: 53, distance: 103.2
click at [77, 54] on div "Files ​ Tous les fichiers All files Files Stock photos Import URL Upload Images…" at bounding box center [264, 130] width 505 height 237
type input "connection"
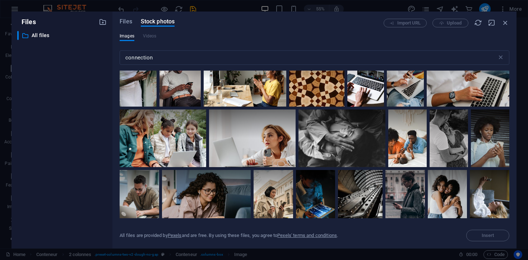
scroll to position [2226, 0]
